Goal: Communication & Community: Answer question/provide support

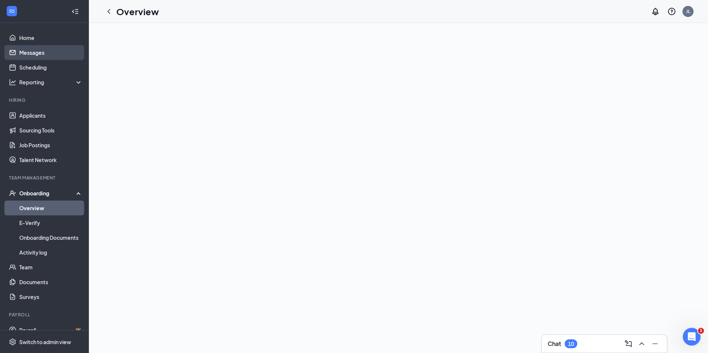
click at [59, 59] on link "Messages" at bounding box center [50, 52] width 63 height 15
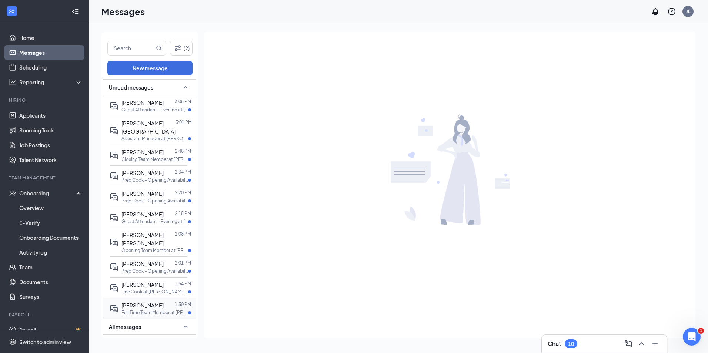
click at [169, 310] on p "Full Time Team Member at [PERSON_NAME][GEOGRAPHIC_DATA]" at bounding box center [154, 313] width 67 height 6
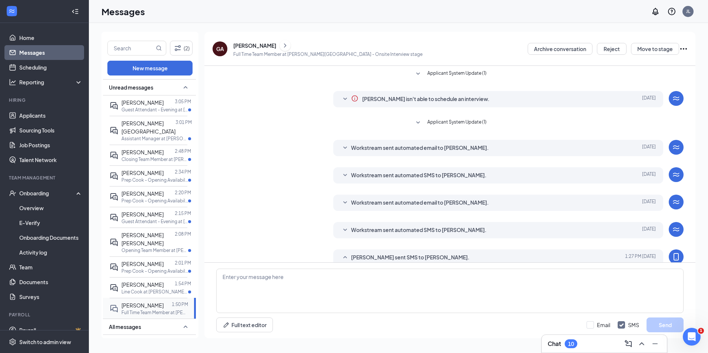
scroll to position [71, 0]
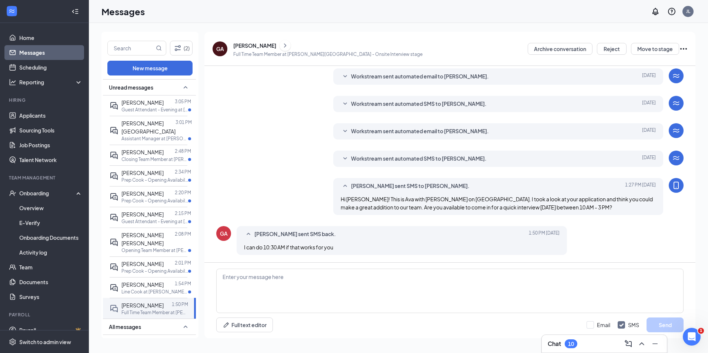
click at [687, 46] on icon "Ellipses" at bounding box center [683, 48] width 9 height 9
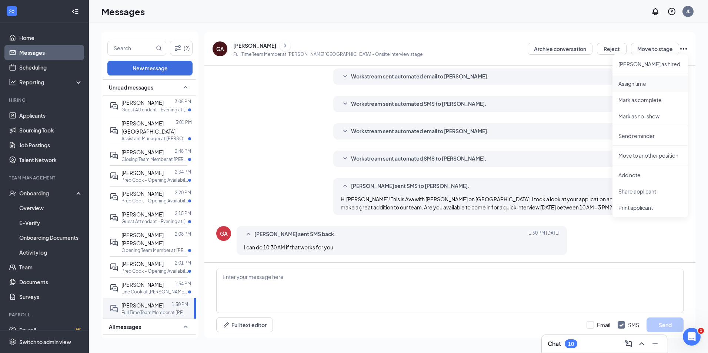
click at [652, 86] on p "Assign time" at bounding box center [650, 83] width 64 height 7
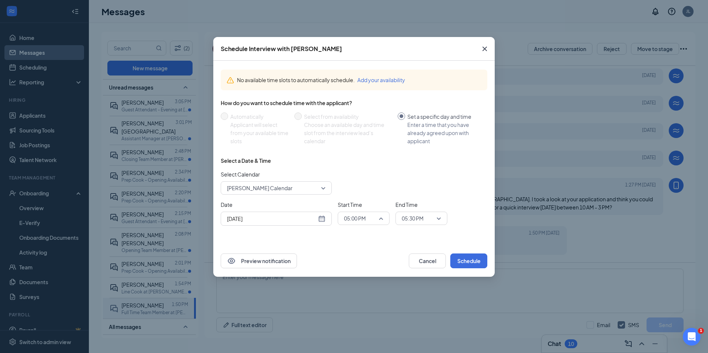
click at [379, 218] on span "05:00 PM" at bounding box center [363, 218] width 39 height 11
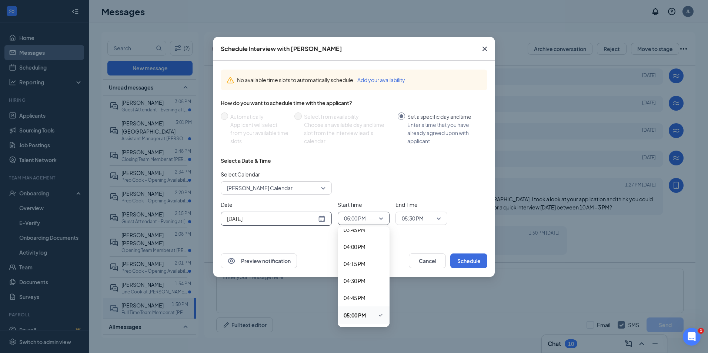
click at [293, 216] on input "Sep 15, 2025" at bounding box center [272, 219] width 90 height 8
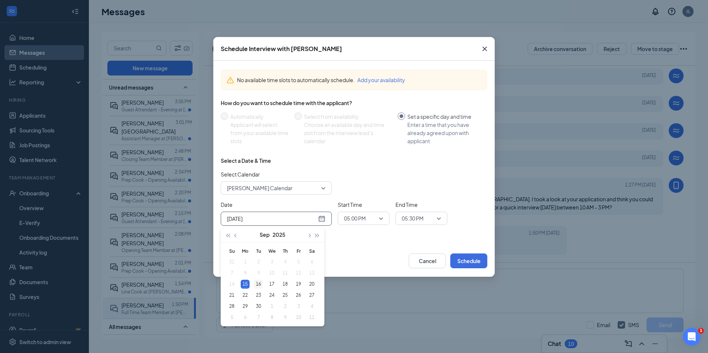
type input "Sep 16, 2025"
click at [260, 281] on div "16" at bounding box center [258, 284] width 9 height 9
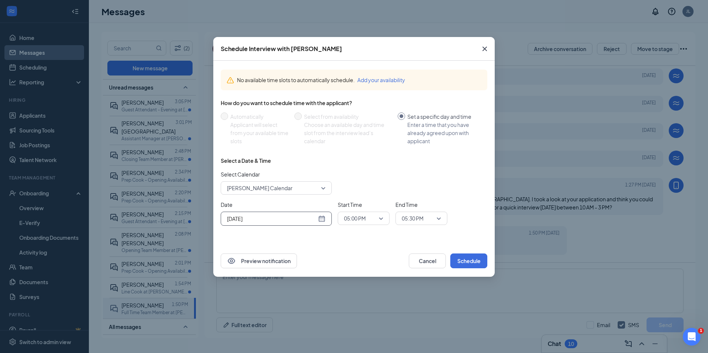
click at [365, 219] on span "05:00 PM" at bounding box center [355, 218] width 22 height 11
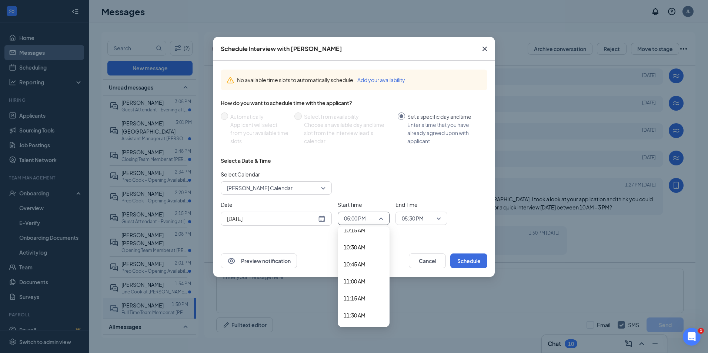
scroll to position [691, 0]
click at [356, 257] on div "10:30 AM" at bounding box center [364, 262] width 52 height 17
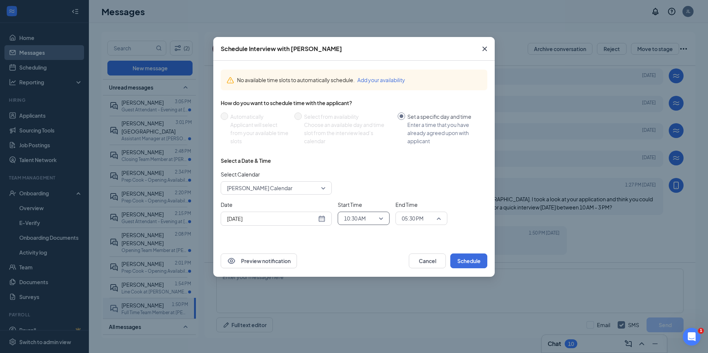
click at [433, 222] on span "05:30 PM" at bounding box center [418, 218] width 33 height 11
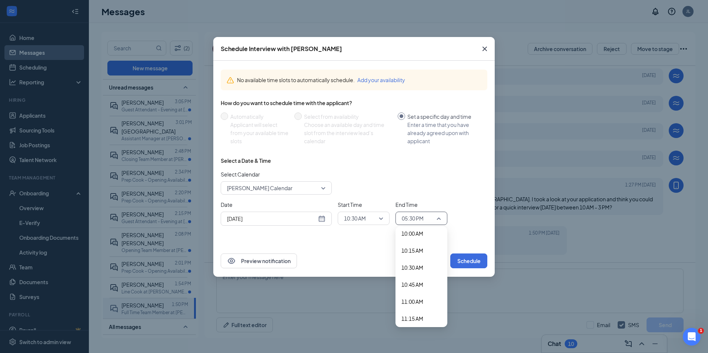
scroll to position [651, 0]
click at [414, 314] on div "10:45 AM" at bounding box center [422, 319] width 52 height 17
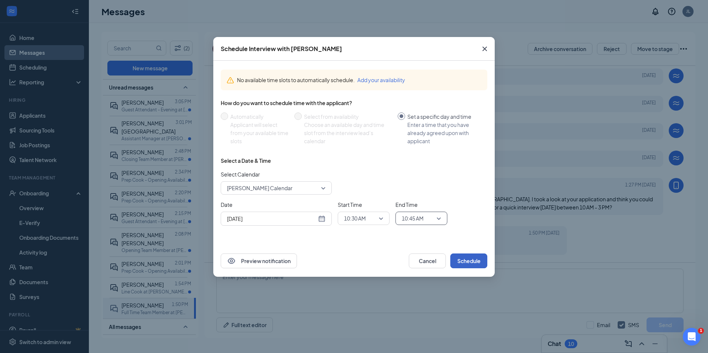
click at [463, 254] on button "Schedule" at bounding box center [468, 261] width 37 height 15
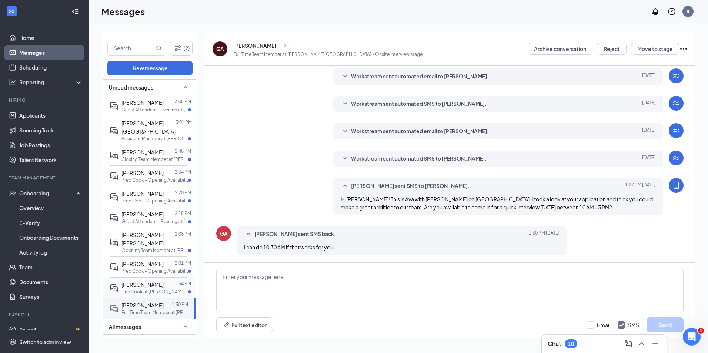
click at [149, 289] on p "Line Cook at Culver's - Gate Parkway" at bounding box center [154, 292] width 67 height 6
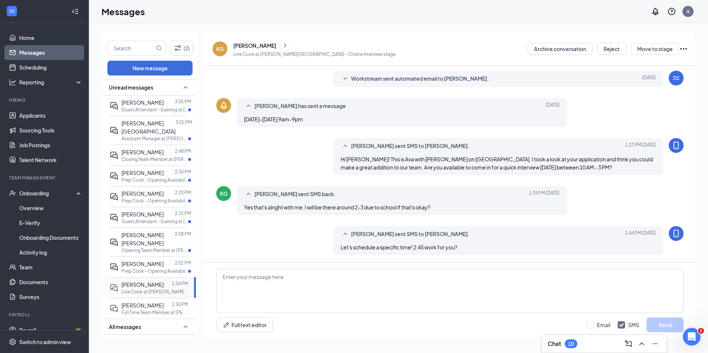
scroll to position [166, 0]
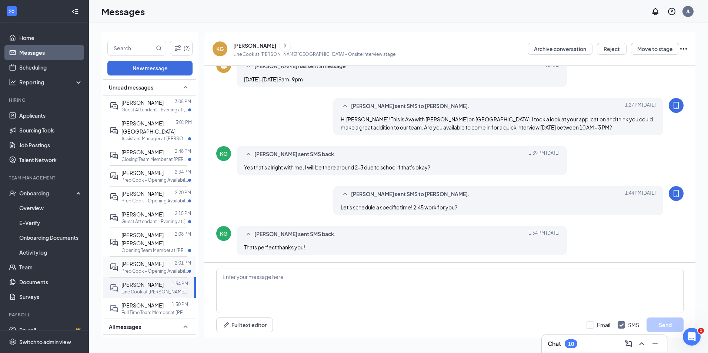
click at [156, 260] on div "David Velasquez" at bounding box center [142, 264] width 42 height 8
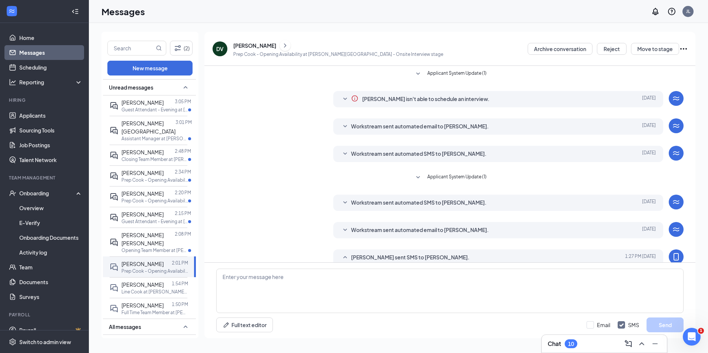
scroll to position [71, 0]
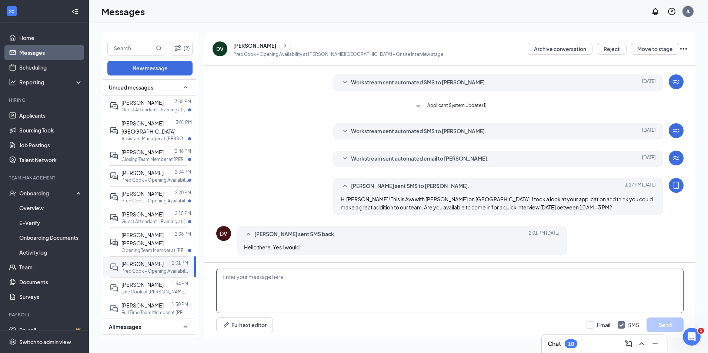
click at [320, 283] on textarea at bounding box center [449, 291] width 467 height 44
type textarea "Are you avai"
click at [49, 66] on link "Scheduling" at bounding box center [50, 67] width 63 height 15
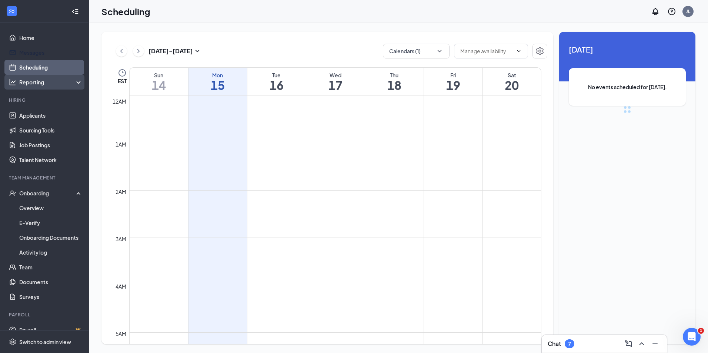
scroll to position [364, 0]
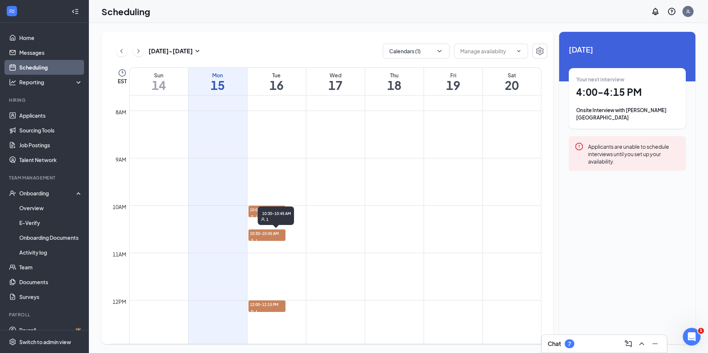
click at [272, 235] on span "10:30-10:45 AM" at bounding box center [267, 233] width 37 height 7
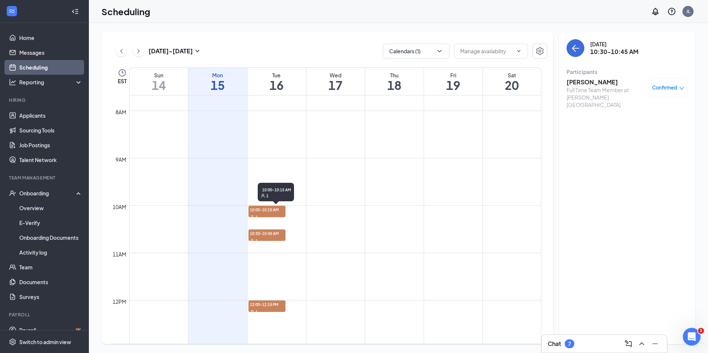
click at [252, 209] on span "10:00-10:15 AM" at bounding box center [267, 209] width 37 height 7
click at [32, 40] on link "Home" at bounding box center [50, 37] width 63 height 15
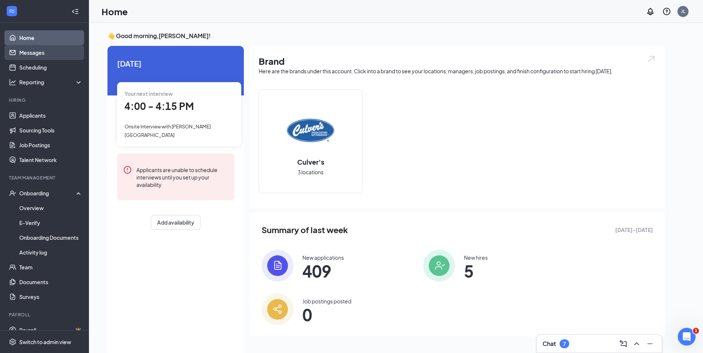
drag, startPoint x: 33, startPoint y: 49, endPoint x: 39, endPoint y: 48, distance: 5.2
click at [34, 49] on link "Messages" at bounding box center [50, 52] width 63 height 15
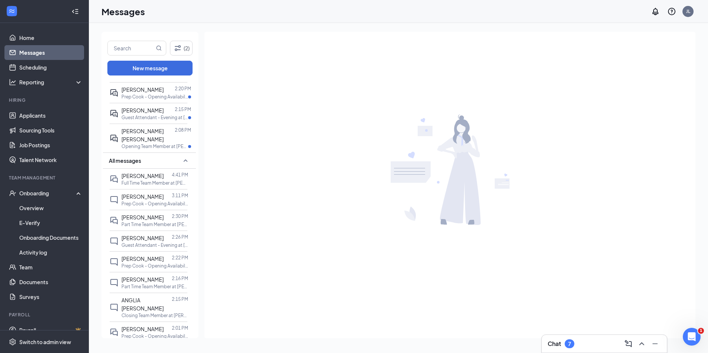
scroll to position [107, 0]
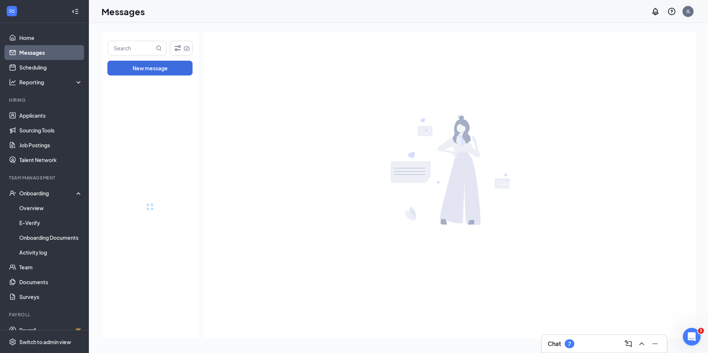
drag, startPoint x: 193, startPoint y: 193, endPoint x: 191, endPoint y: 306, distance: 113.0
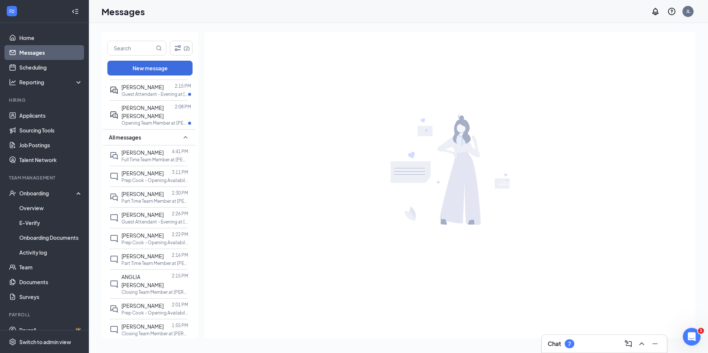
scroll to position [141, 0]
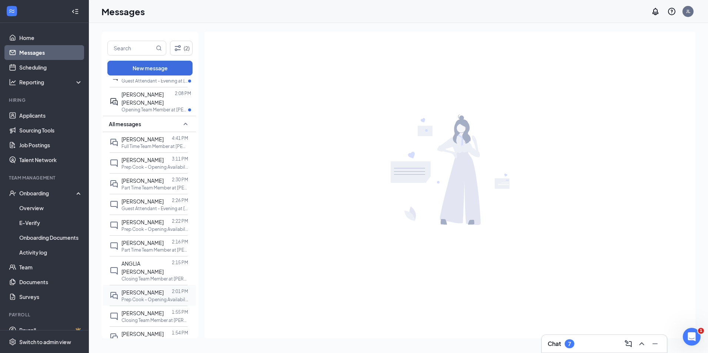
click at [156, 297] on p "Prep Cook - Opening Availability at Culver's - Gate Parkway" at bounding box center [154, 300] width 67 height 6
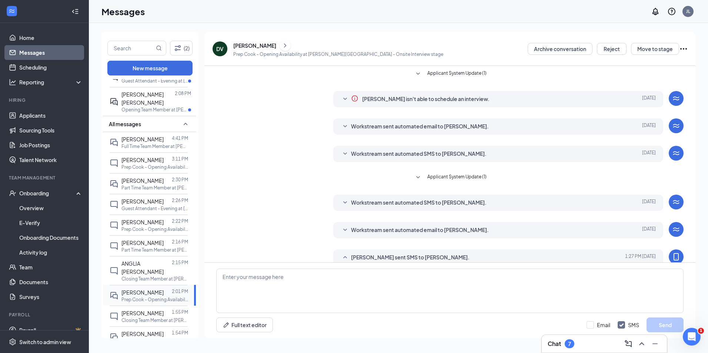
scroll to position [71, 0]
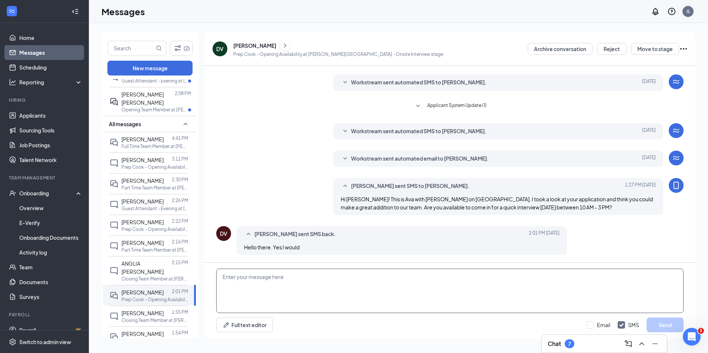
click at [316, 289] on textarea at bounding box center [449, 291] width 467 height 44
type textarea "11 AM work for you?"
click at [674, 325] on button "Send" at bounding box center [665, 325] width 37 height 15
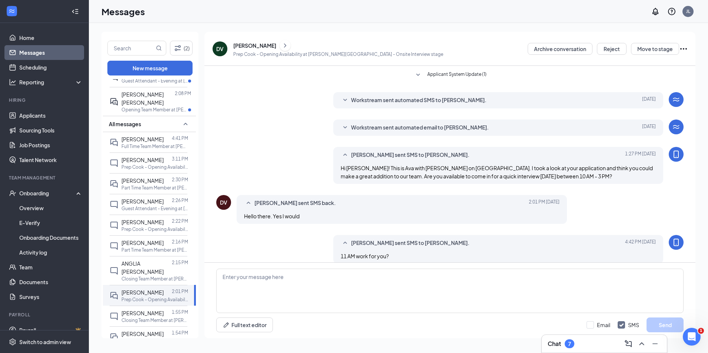
scroll to position [111, 0]
